Goal: Communication & Community: Connect with others

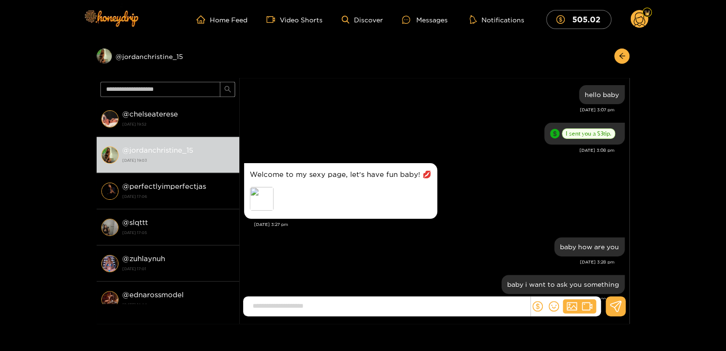
scroll to position [228, 0]
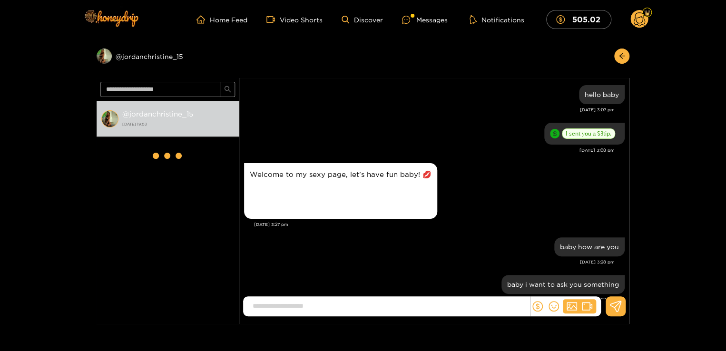
scroll to position [228, 0]
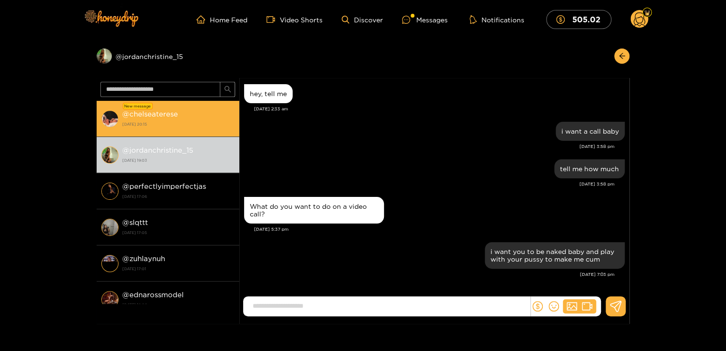
drag, startPoint x: 0, startPoint y: 0, endPoint x: 138, endPoint y: 107, distance: 174.8
click at [138, 107] on div "New message" at bounding box center [138, 106] width 30 height 7
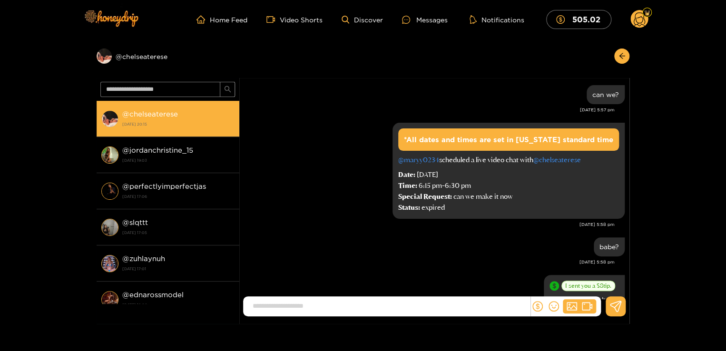
scroll to position [1119, 0]
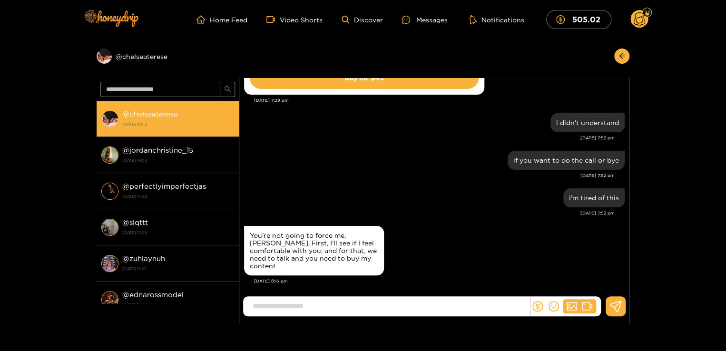
click at [513, 303] on input at bounding box center [389, 306] width 282 height 16
type input "**********"
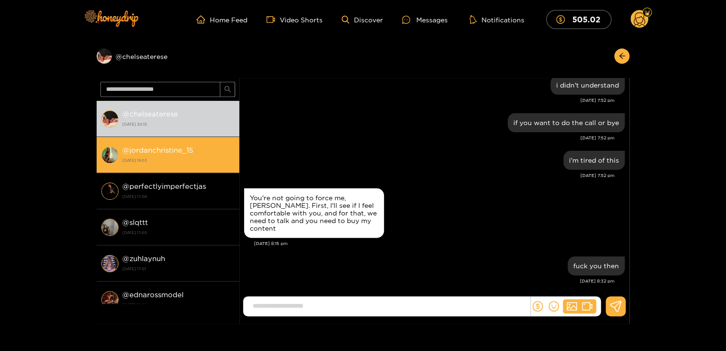
click at [187, 150] on strong "@ jordanchristine_15" at bounding box center [157, 150] width 71 height 8
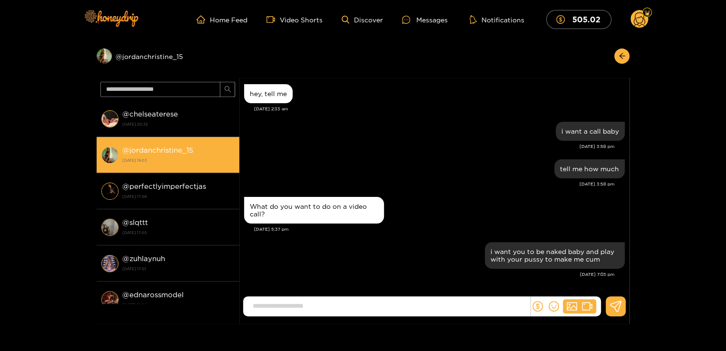
scroll to position [228, 0]
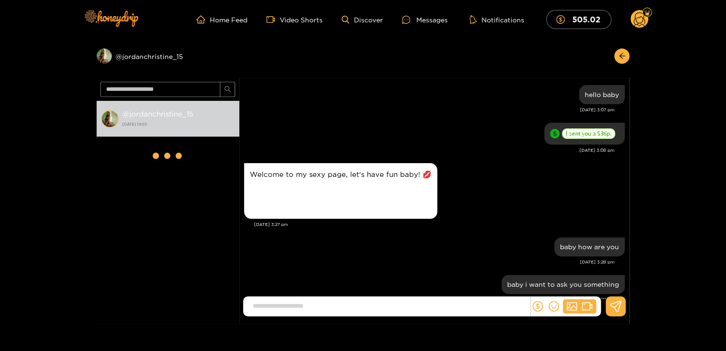
scroll to position [228, 0]
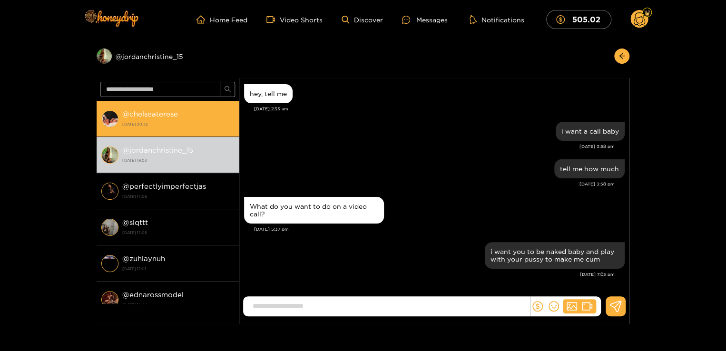
click at [181, 124] on strong "3 October 2025 20:32" at bounding box center [178, 124] width 112 height 9
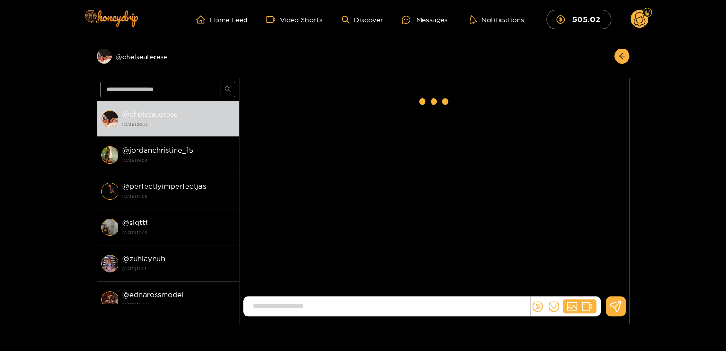
scroll to position [1119, 0]
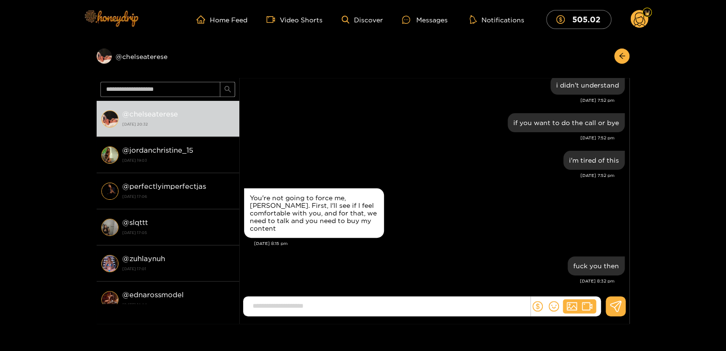
click at [129, 10] on img at bounding box center [110, 18] width 67 height 40
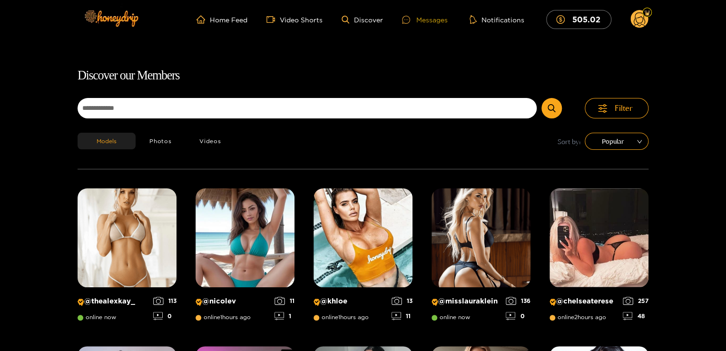
click at [441, 16] on div "Messages" at bounding box center [425, 19] width 46 height 11
